Goal: Navigation & Orientation: Find specific page/section

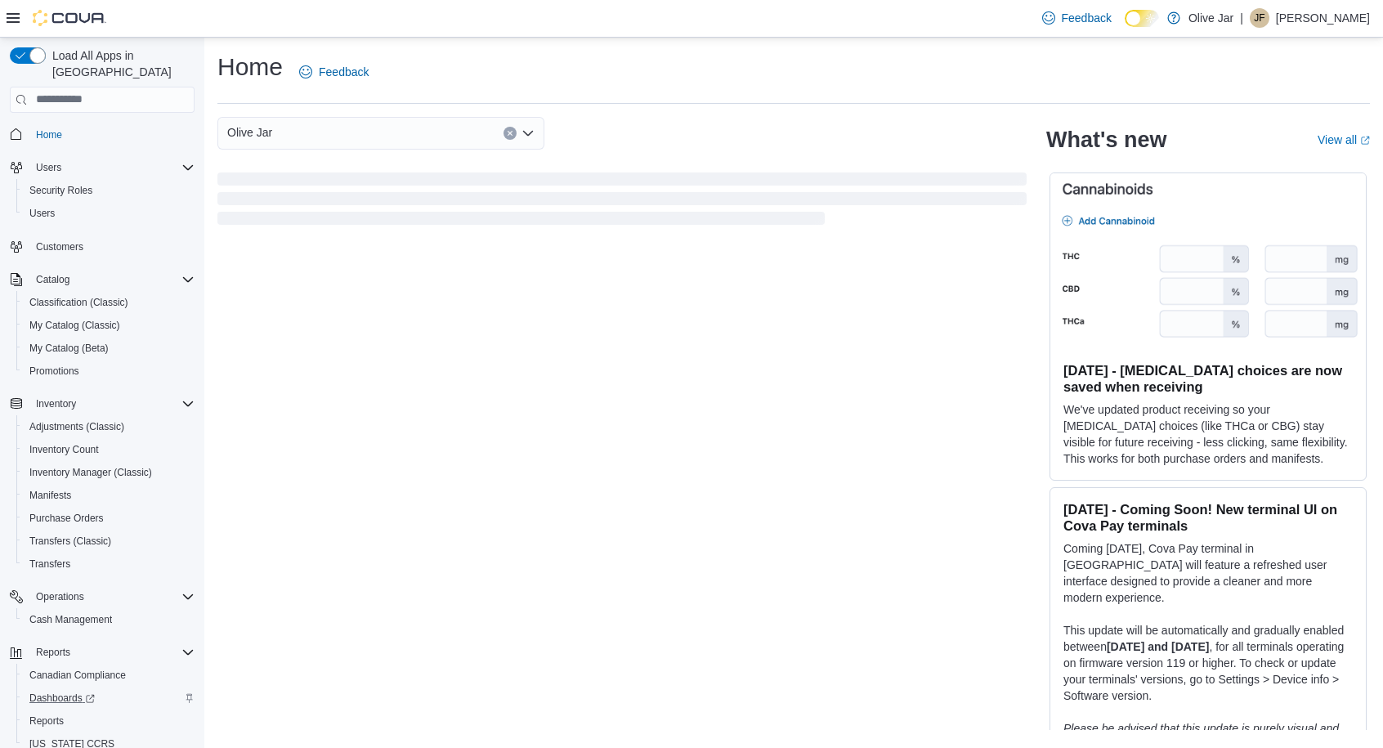
click at [103, 688] on div "Dashboards" at bounding box center [109, 698] width 172 height 20
